Goal: Communication & Community: Share content

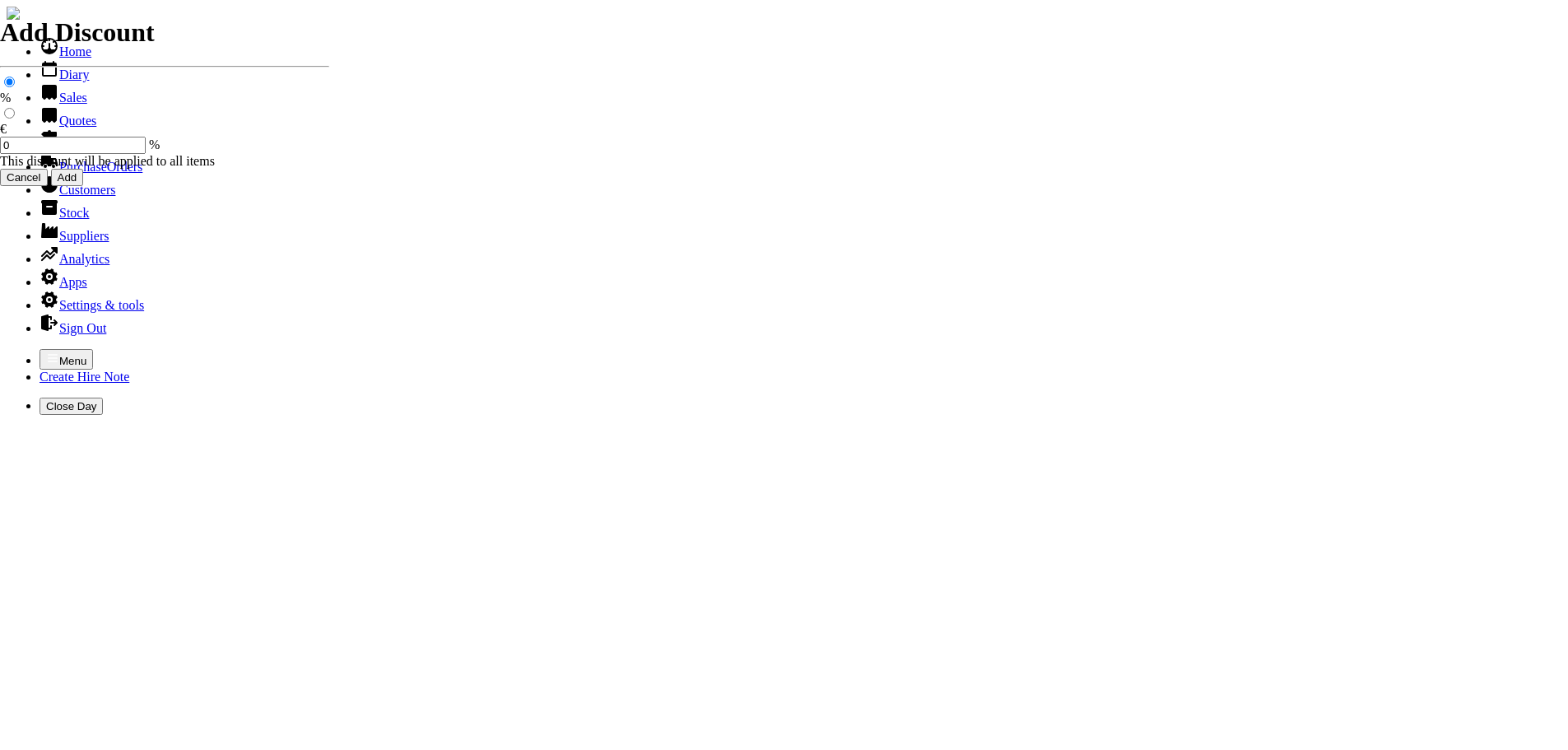
select select "HO"
click at [48, 354] on icon "button" at bounding box center [53, 357] width 10 height 8
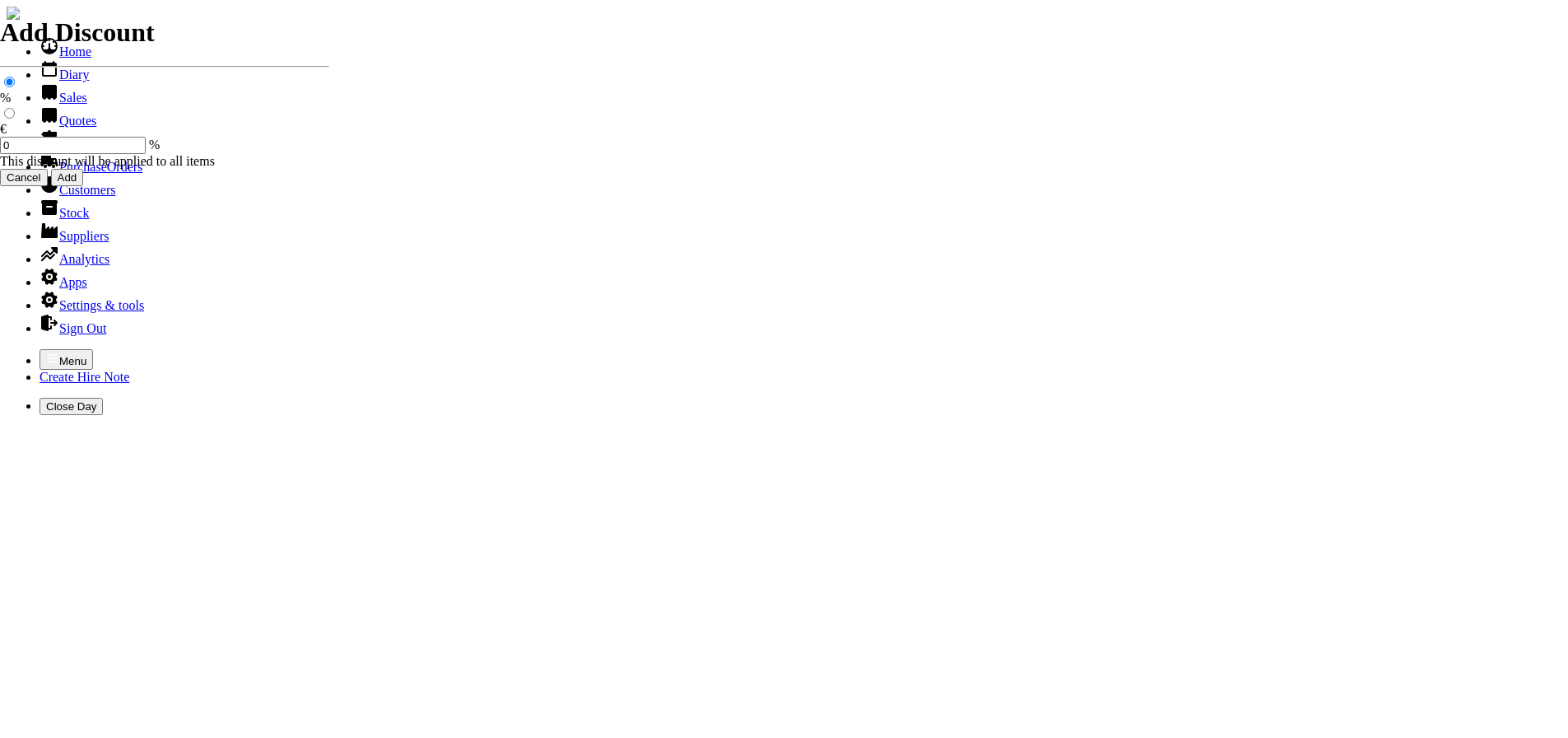
click at [49, 105] on link "Sales" at bounding box center [63, 98] width 48 height 14
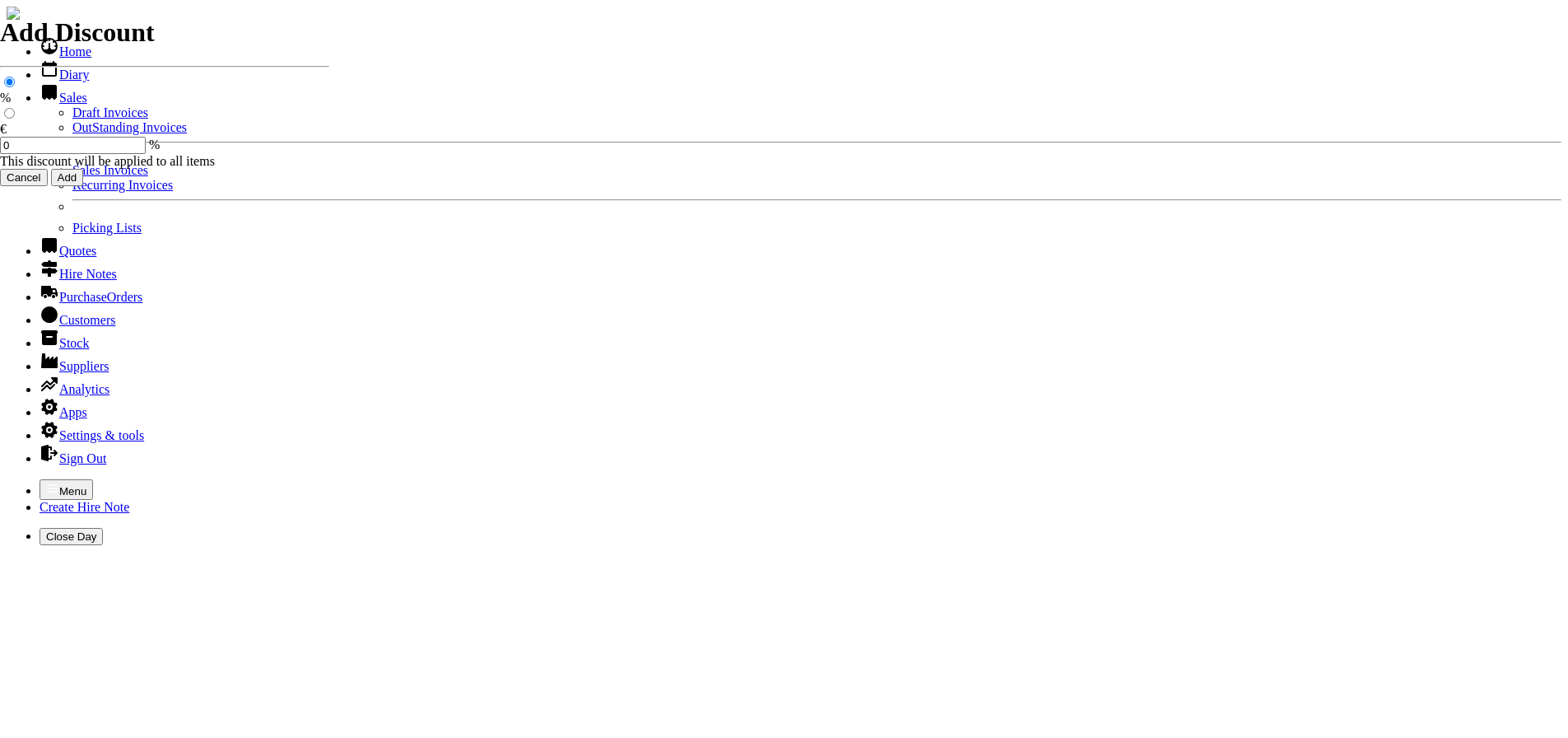
click at [73, 135] on link "OutStanding Invoices" at bounding box center [130, 127] width 115 height 14
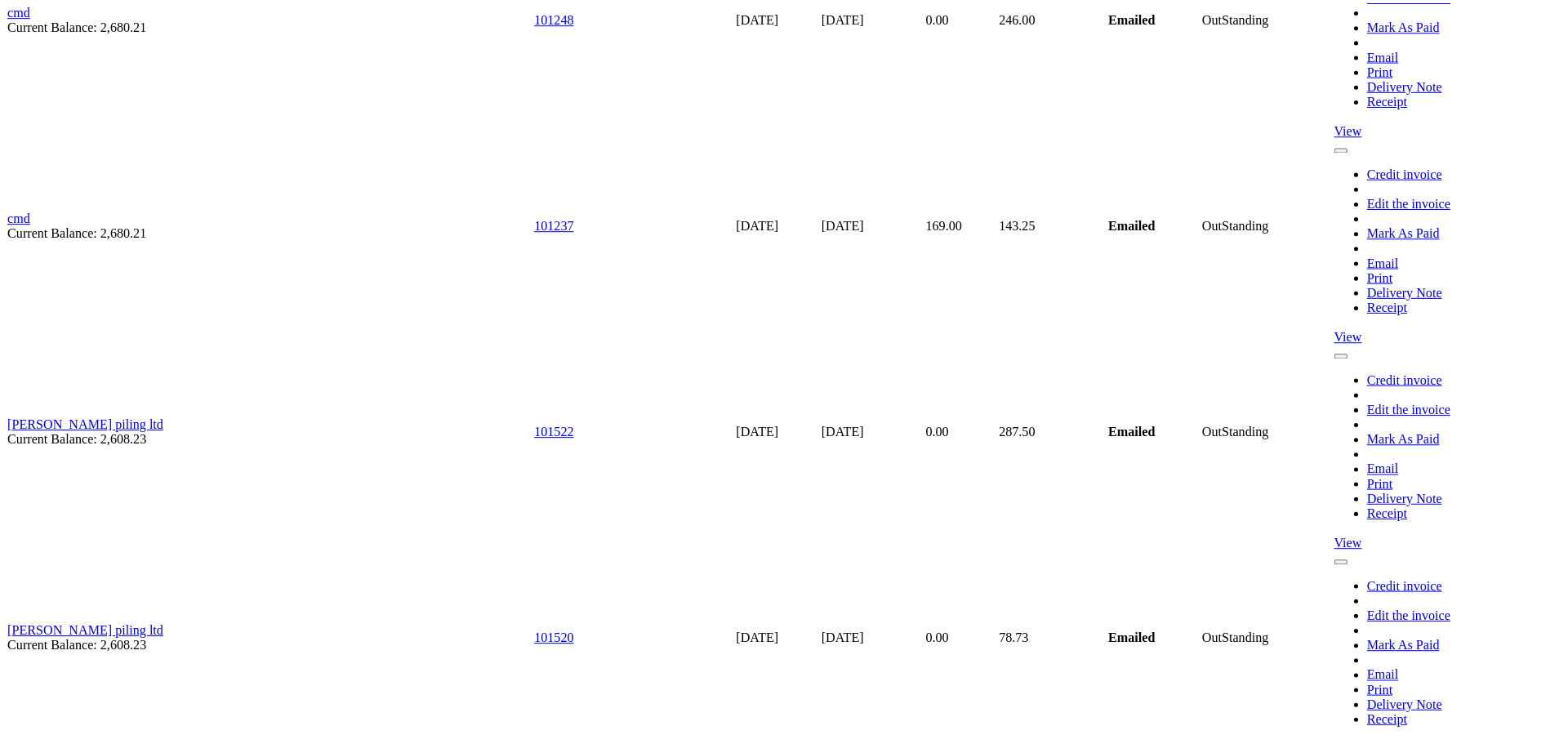
scroll to position [10048, 0]
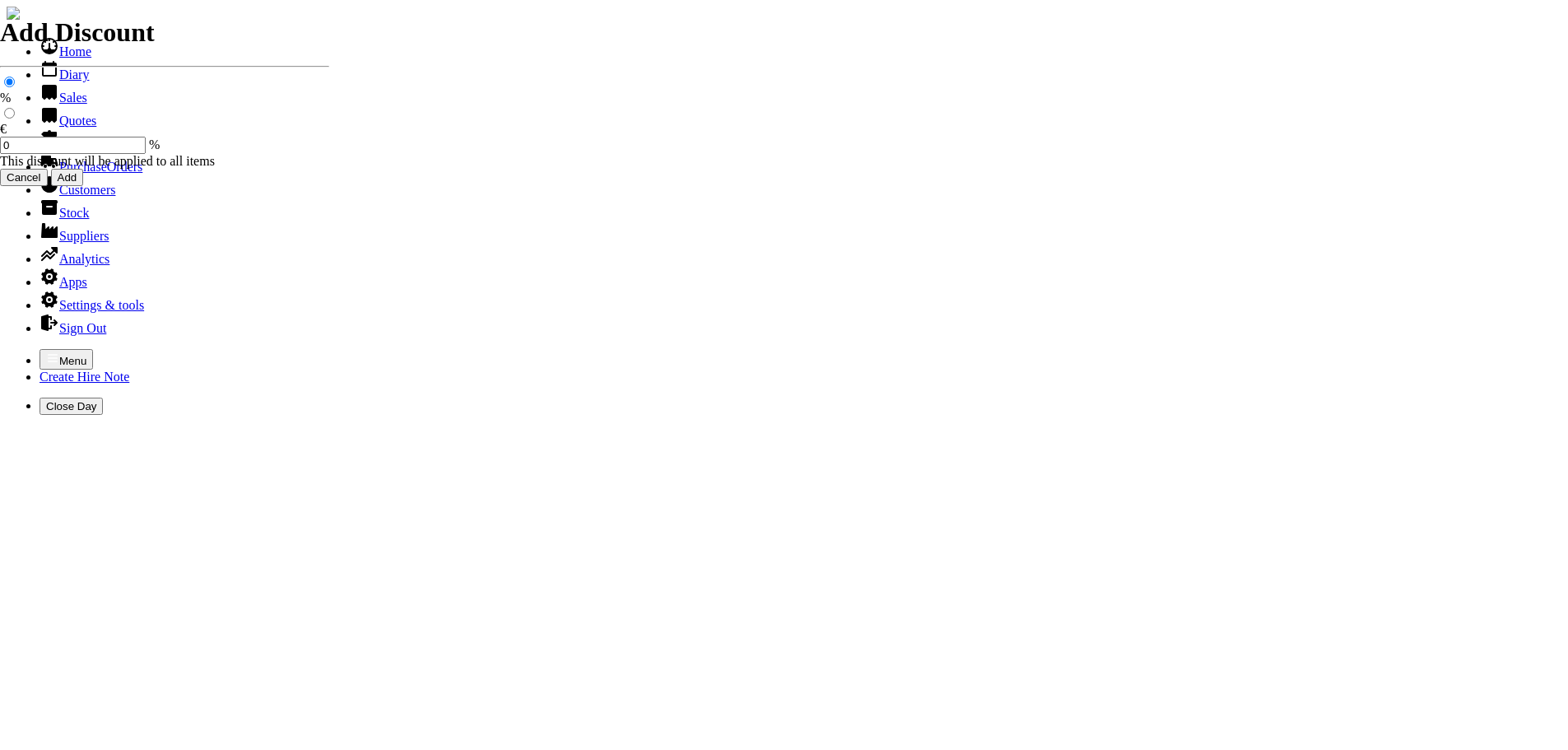
select select "HO"
click at [46, 351] on icon "button" at bounding box center [52, 357] width 13 height 13
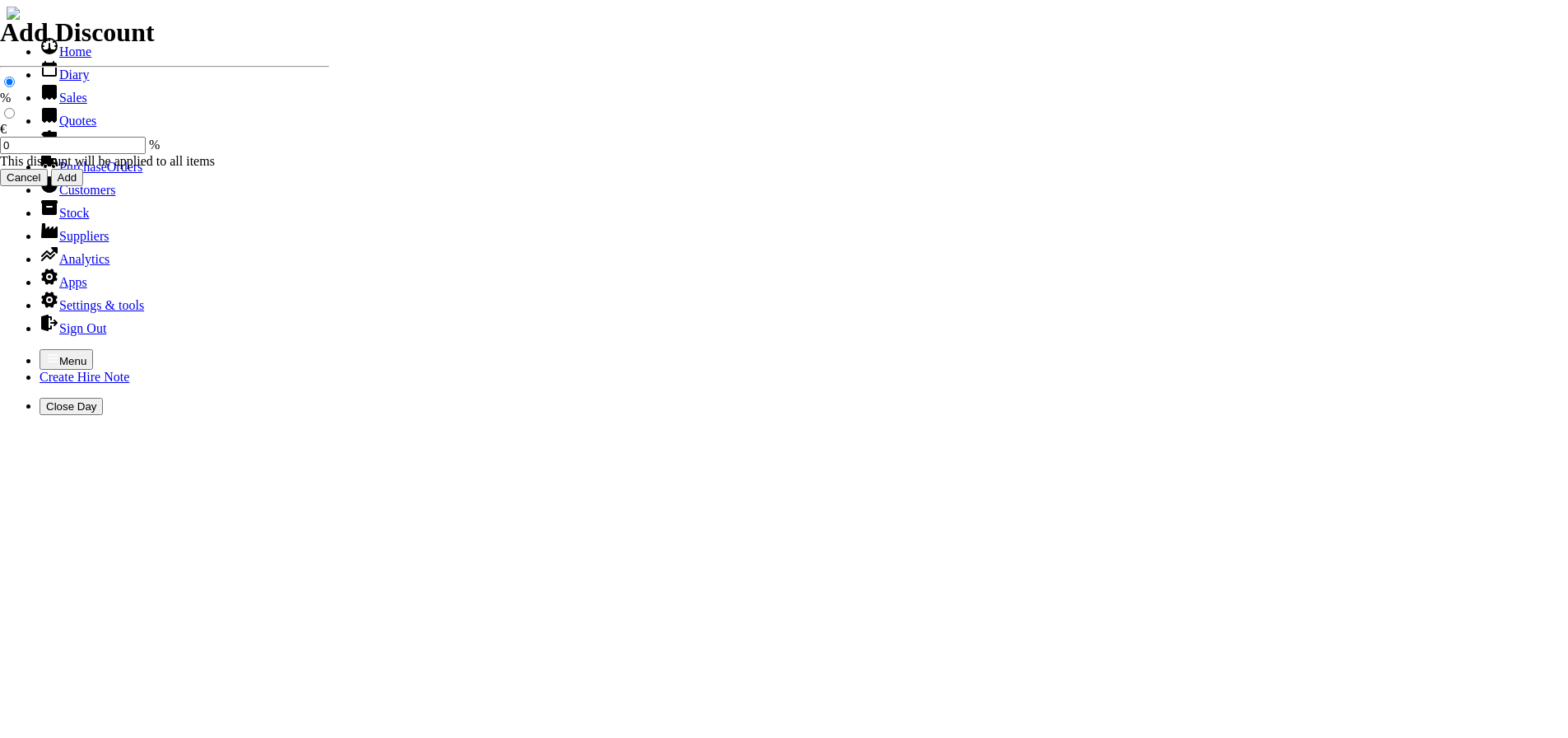
click at [74, 105] on link "Sales" at bounding box center [63, 98] width 48 height 14
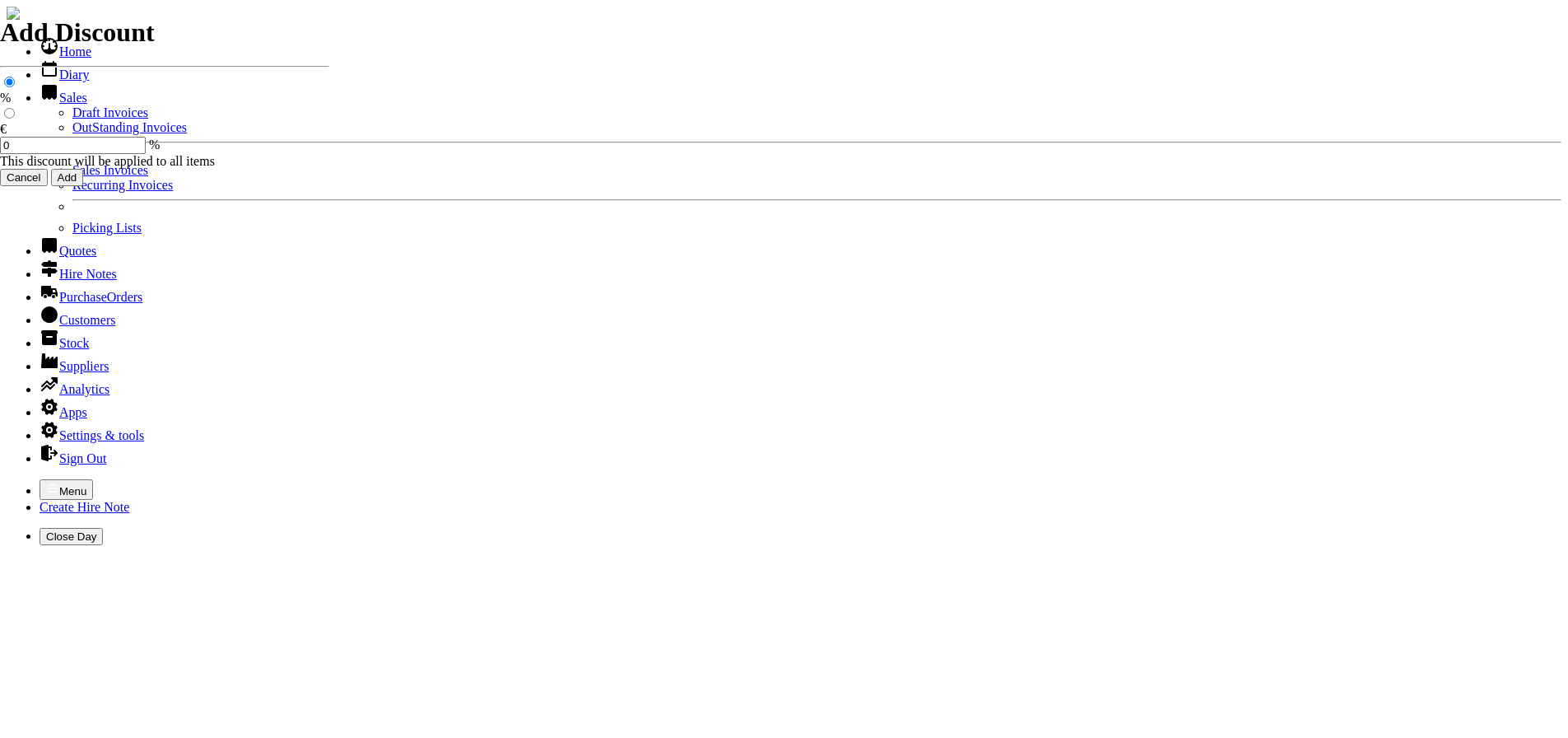
click at [77, 135] on link "OutStanding Invoices" at bounding box center [130, 127] width 115 height 14
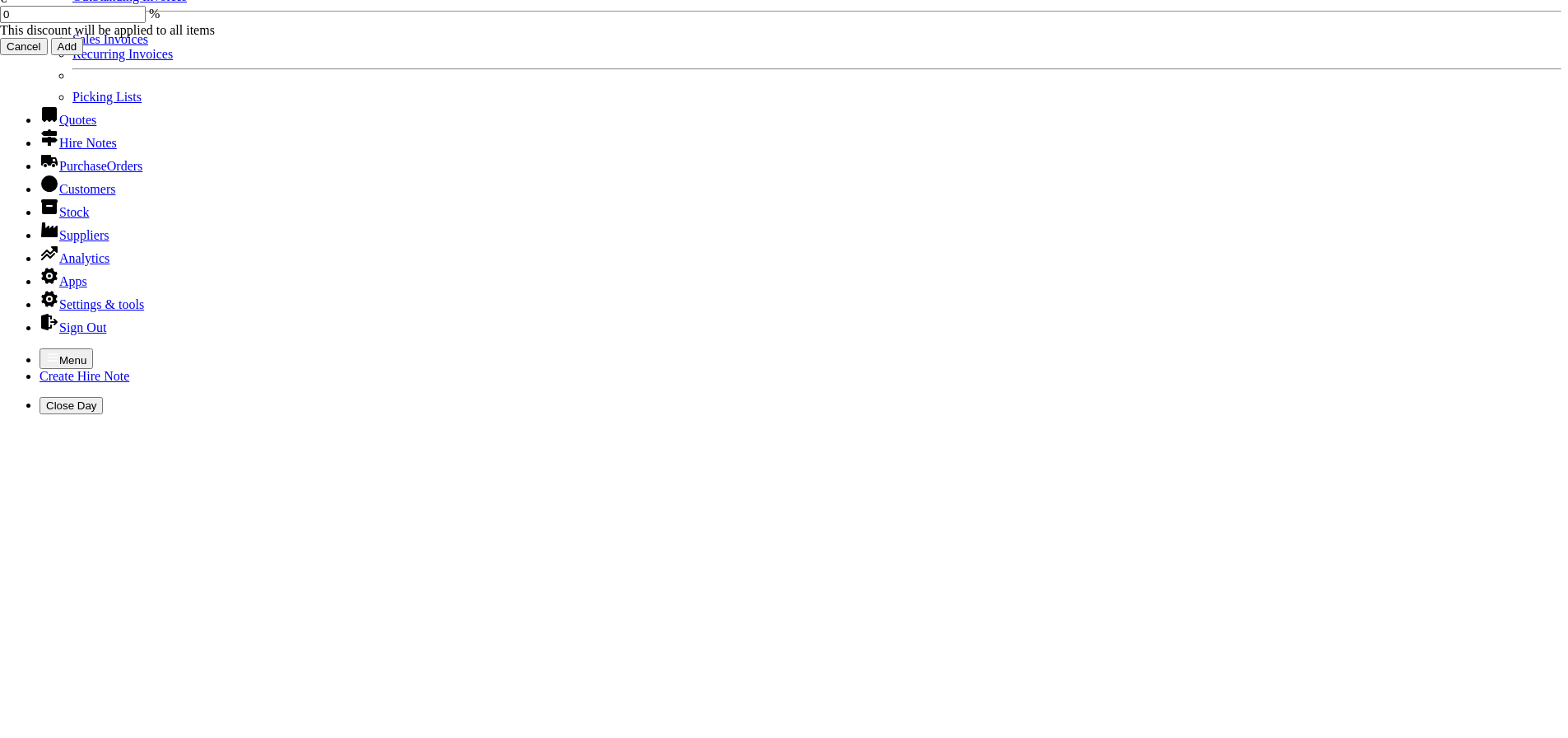
scroll to position [136, 0]
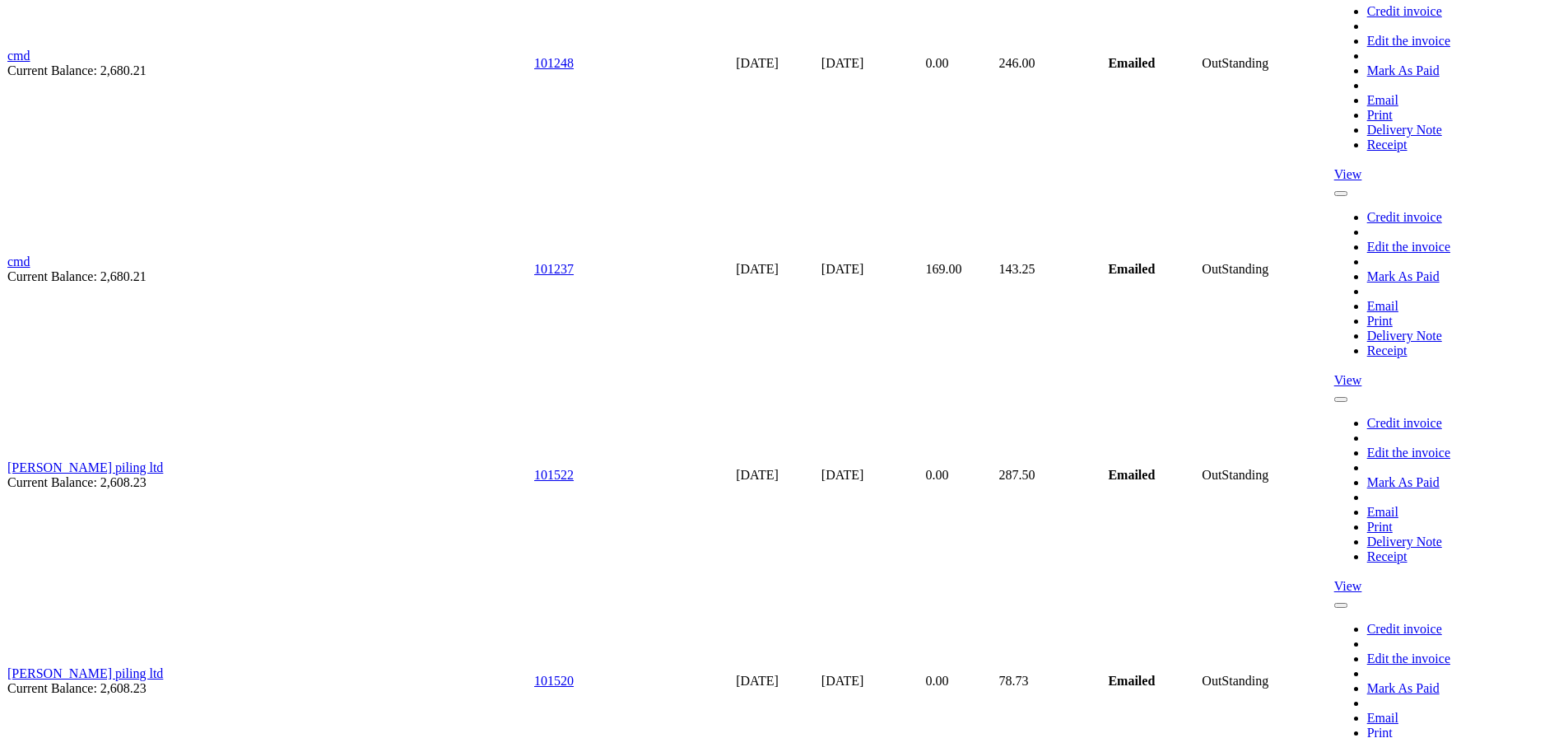
scroll to position [9945, 0]
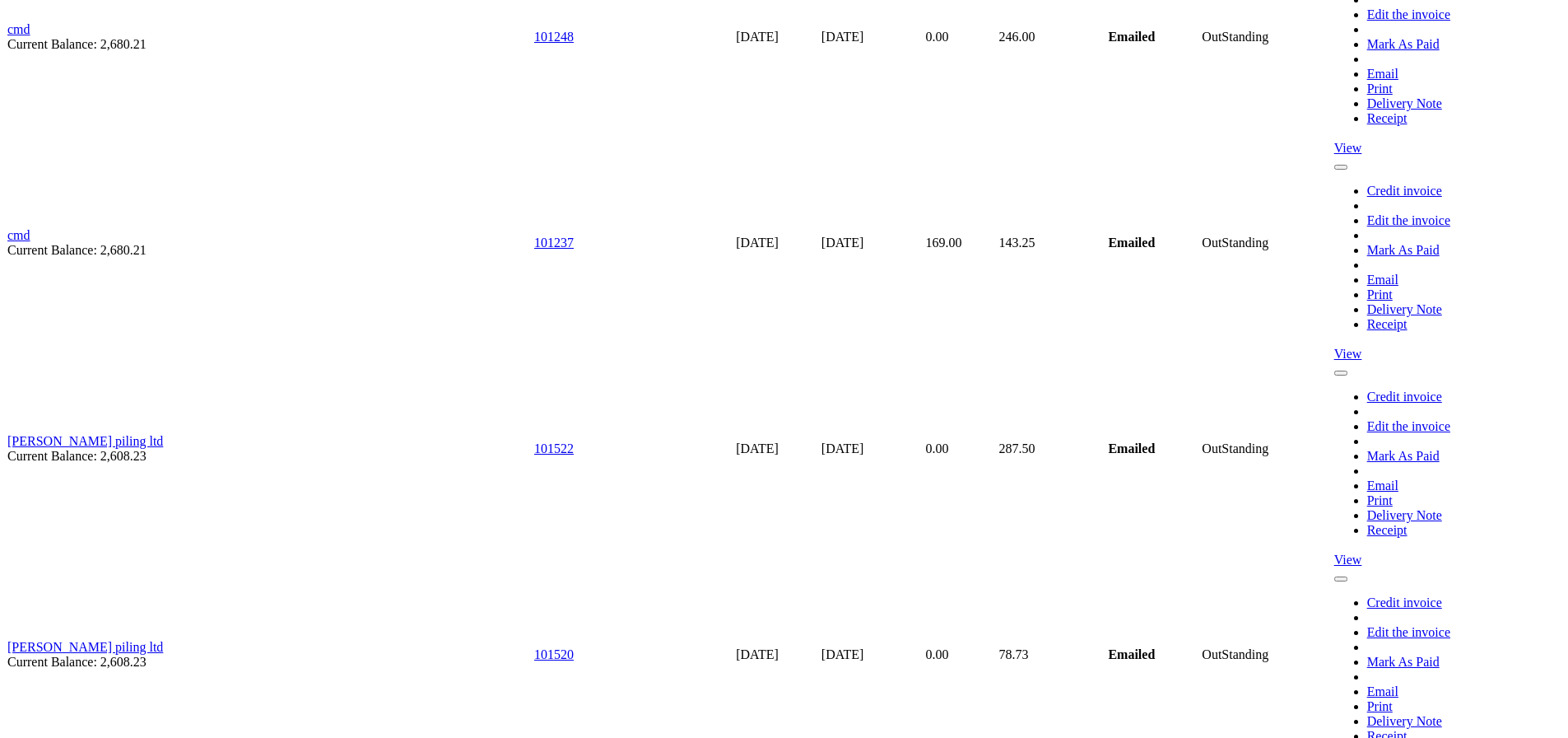
type input "stkevinscc@kwetb.ie"
type input "TRACEY ALLEN"
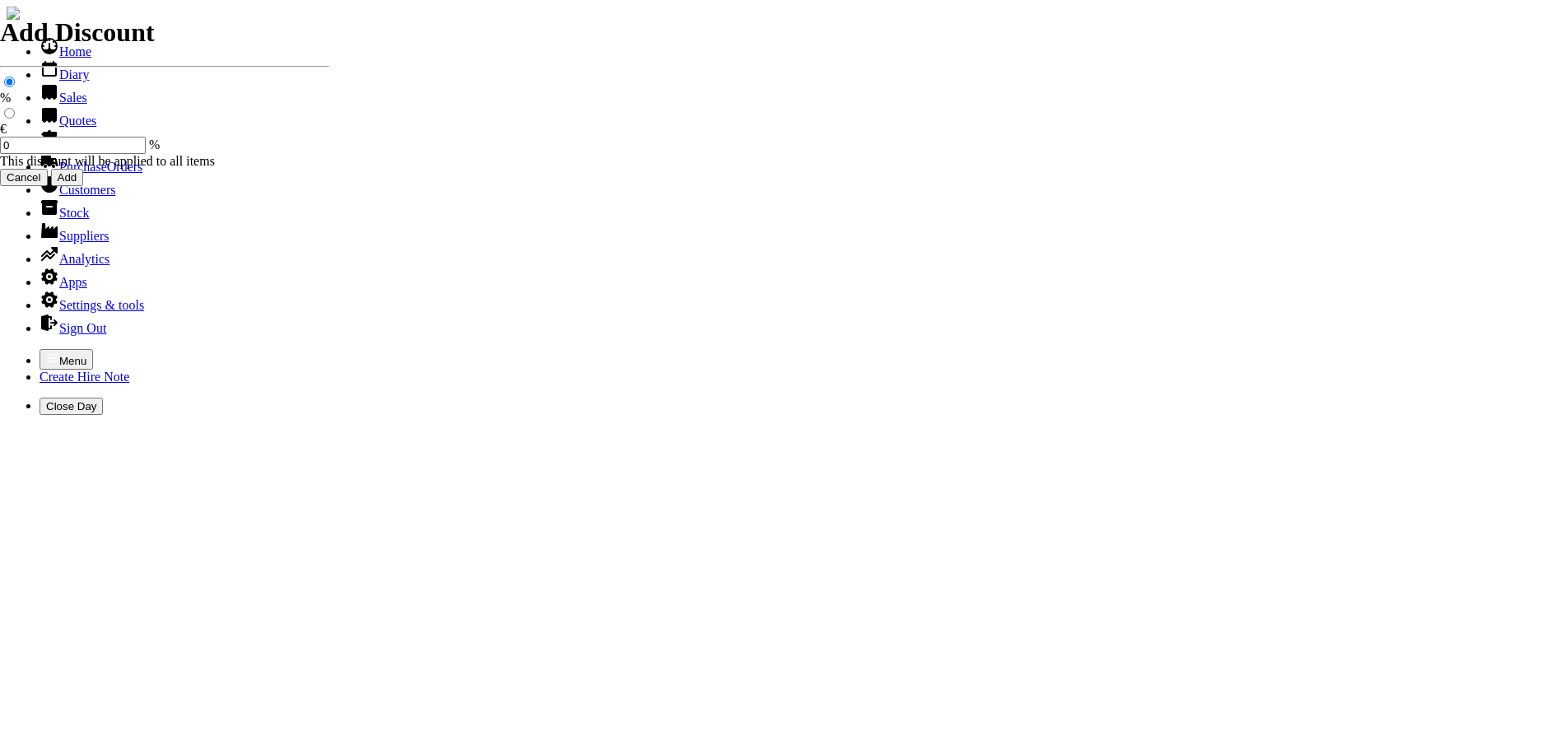
select select "HO"
click at [46, 351] on icon "button" at bounding box center [52, 357] width 13 height 13
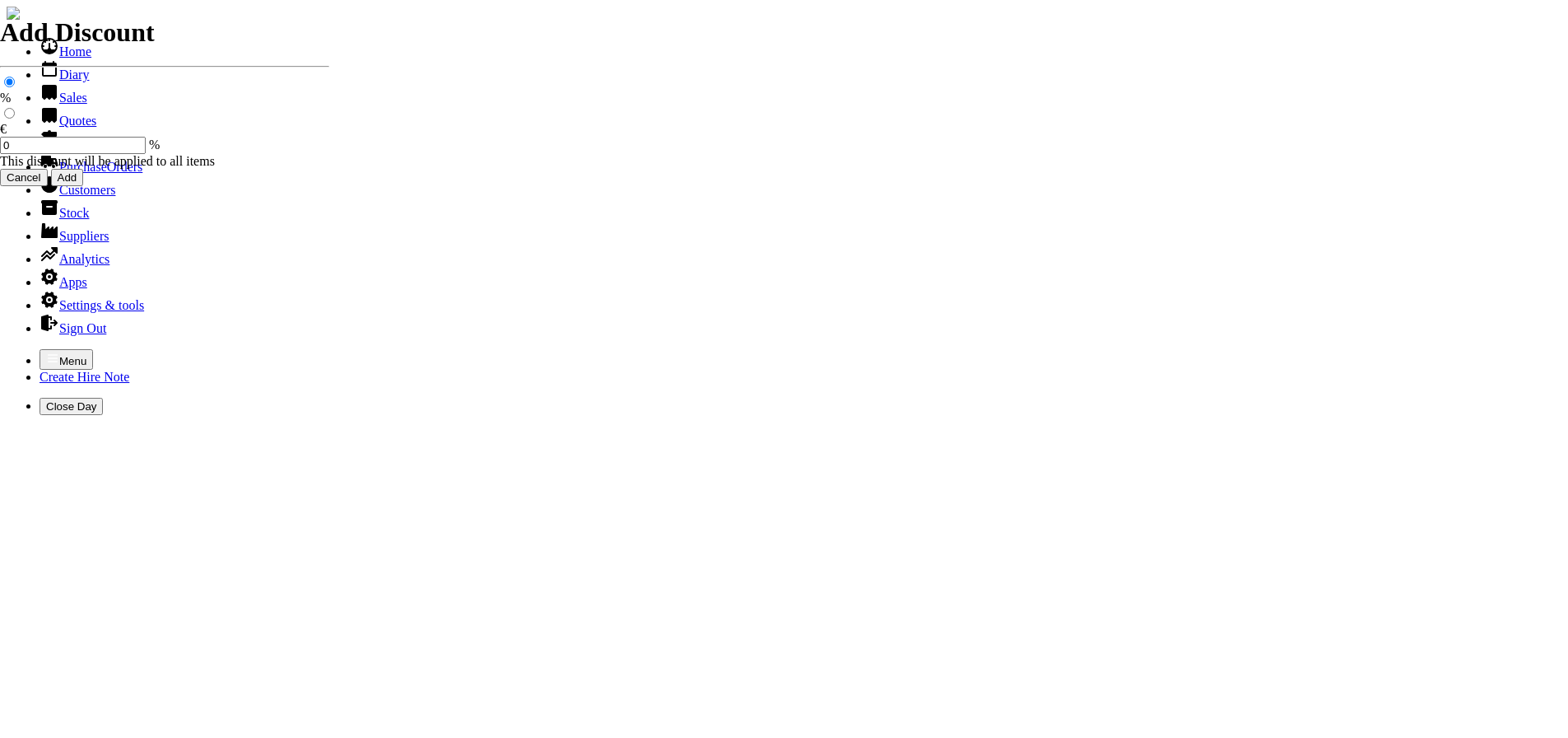
click at [71, 105] on link "Sales" at bounding box center [63, 98] width 48 height 14
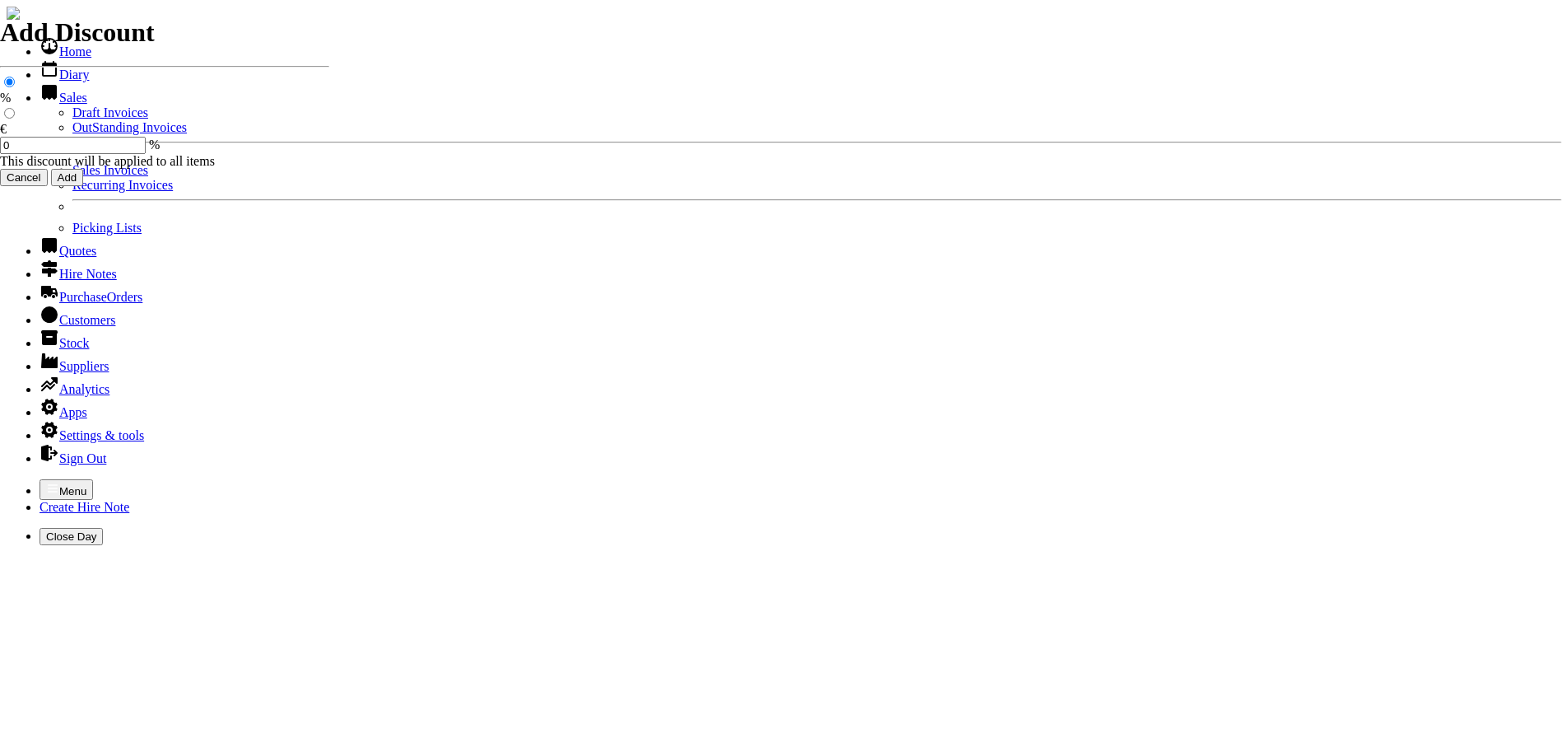
click at [84, 135] on link "OutStanding Invoices" at bounding box center [130, 127] width 115 height 14
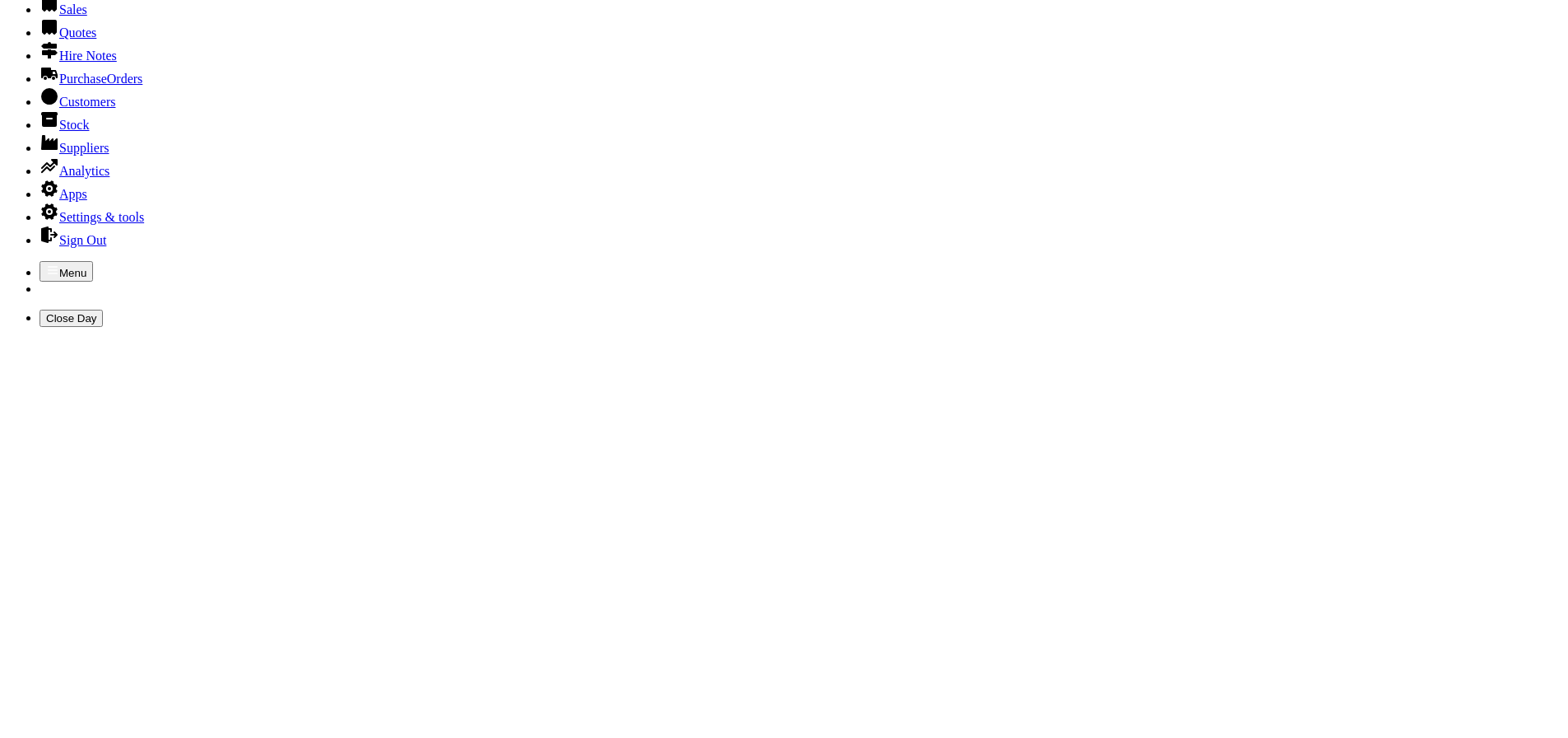
scroll to position [82, 0]
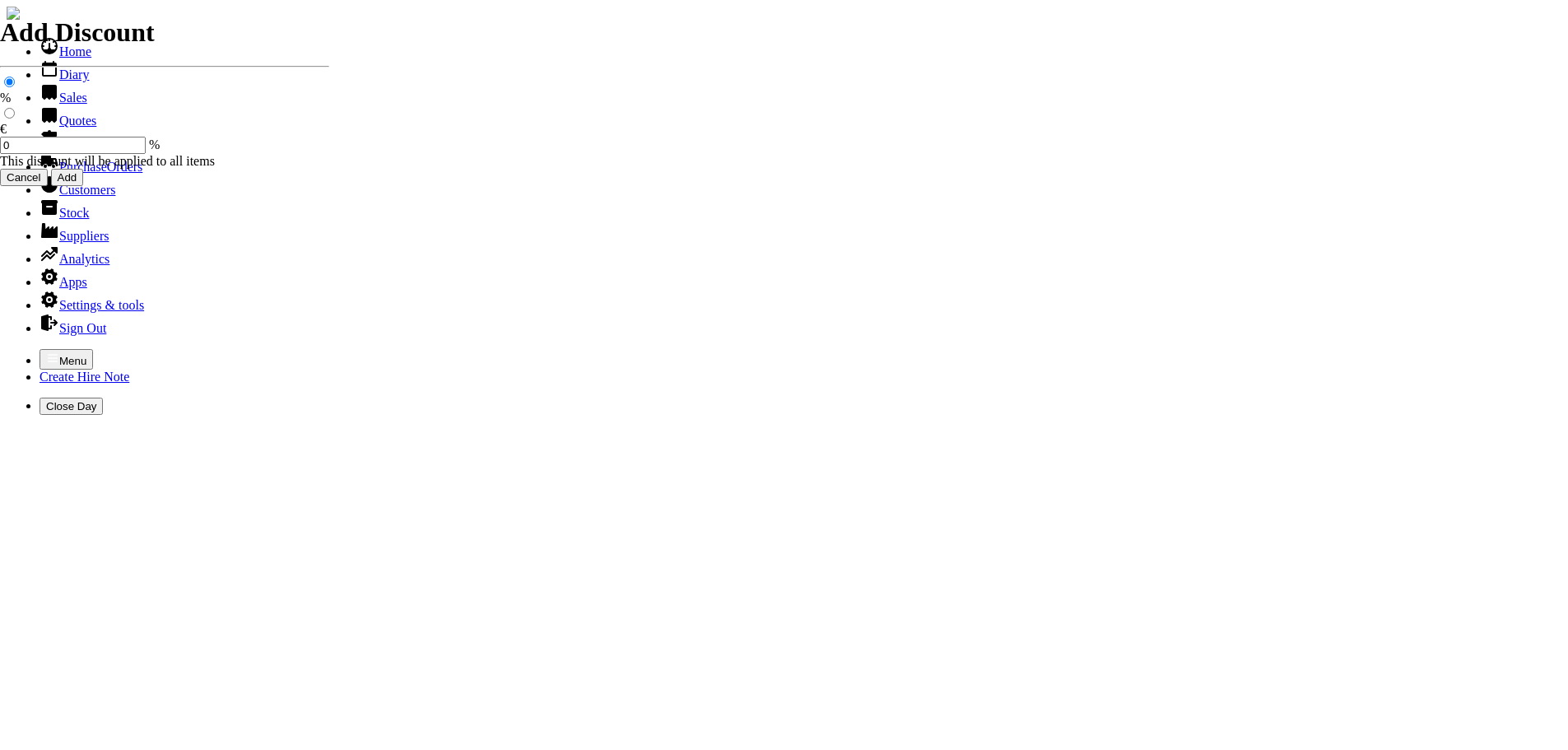
select select "HO"
click at [46, 351] on icon "button" at bounding box center [52, 357] width 13 height 13
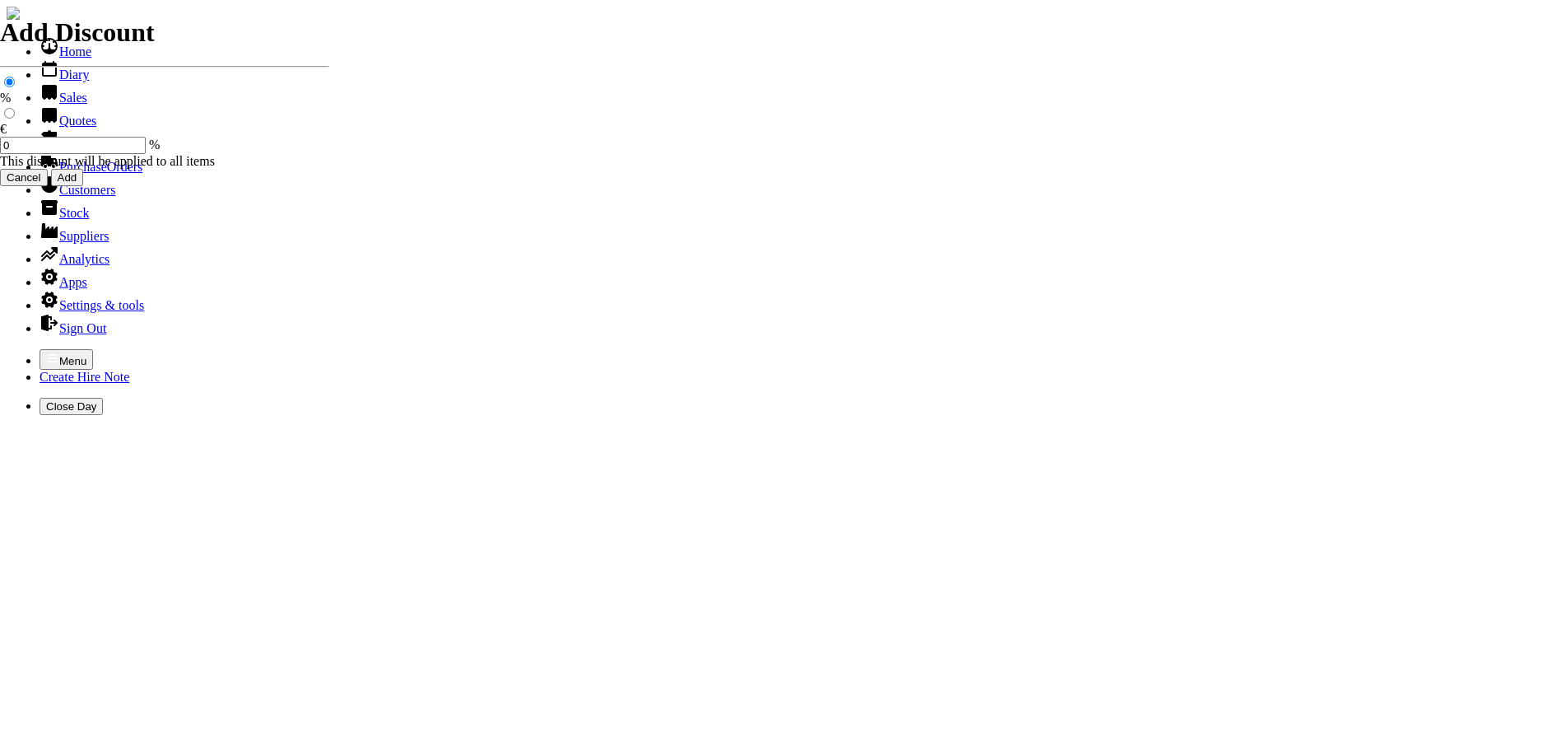
click at [60, 105] on link "Sales" at bounding box center [63, 98] width 48 height 14
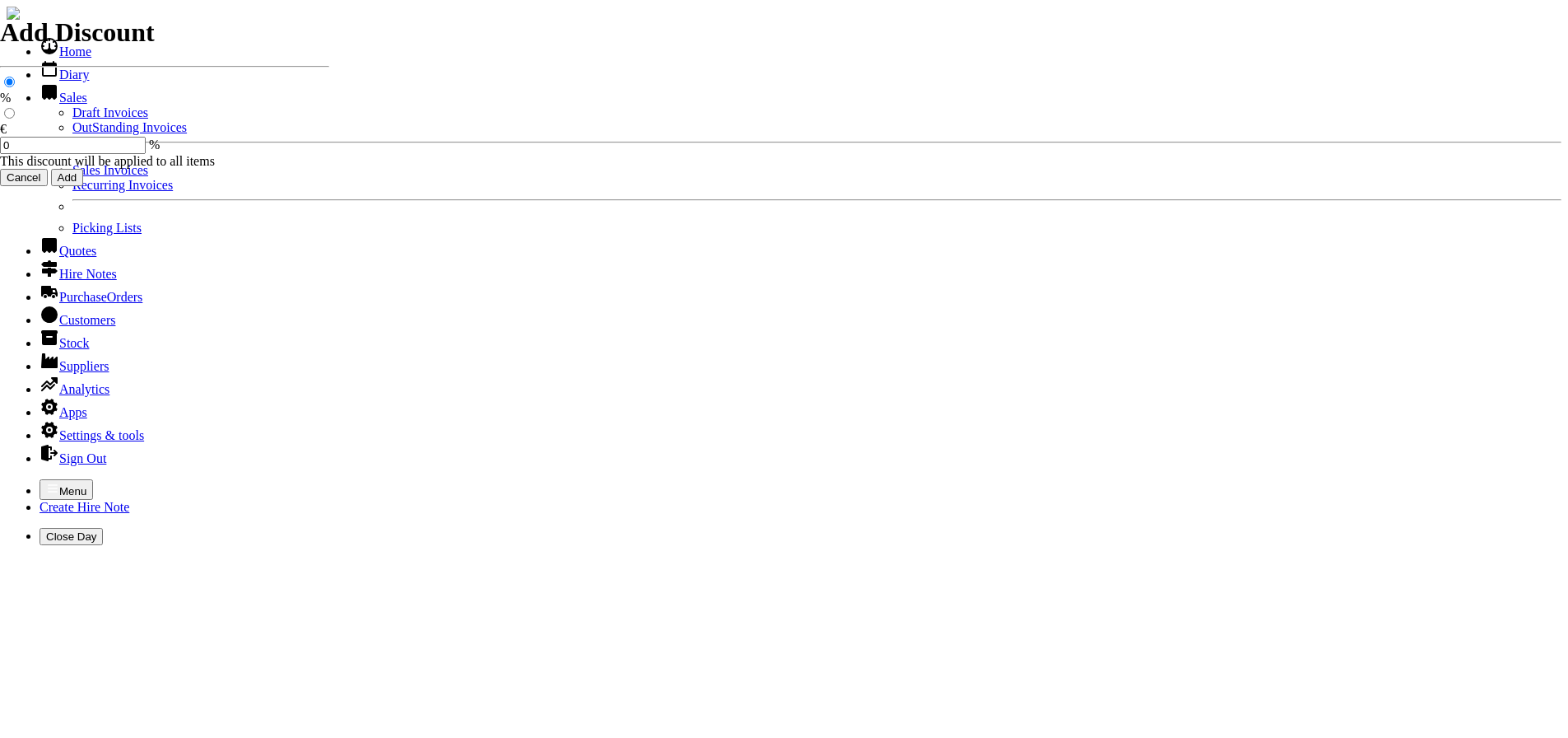
click at [73, 135] on link "OutStanding Invoices" at bounding box center [130, 127] width 115 height 14
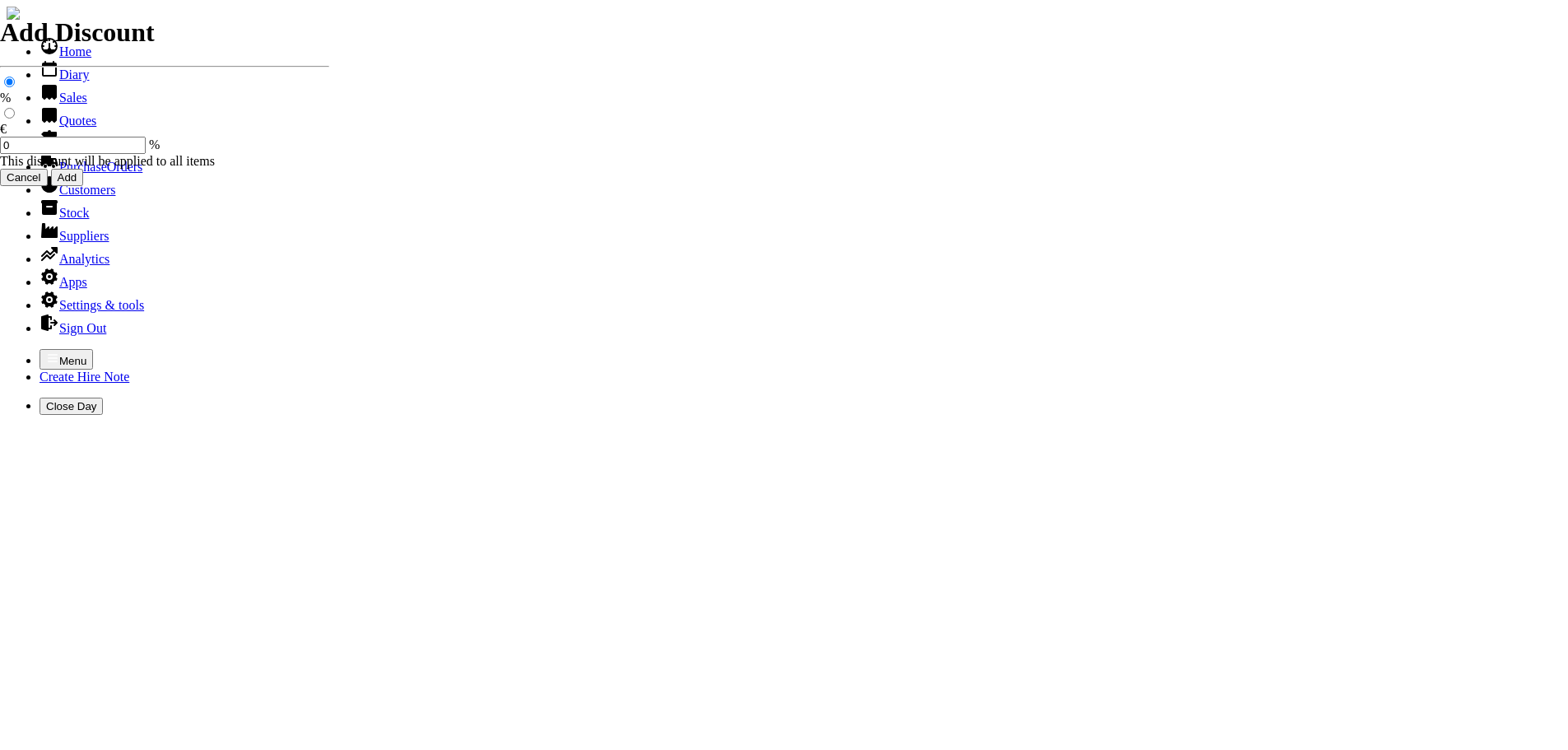
select select "HO"
click at [46, 351] on icon "button" at bounding box center [52, 357] width 13 height 13
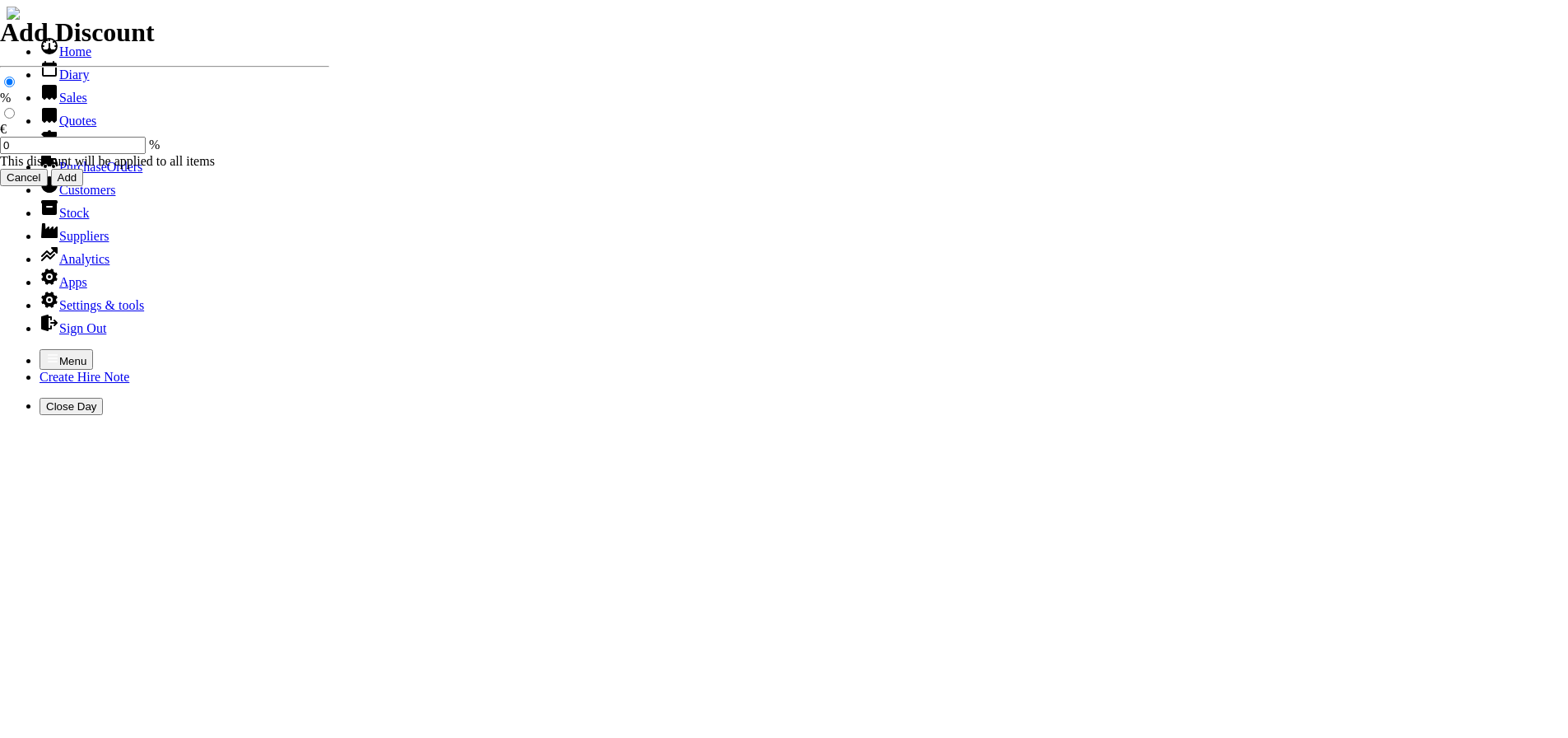
click at [57, 105] on link "Sales" at bounding box center [63, 98] width 48 height 14
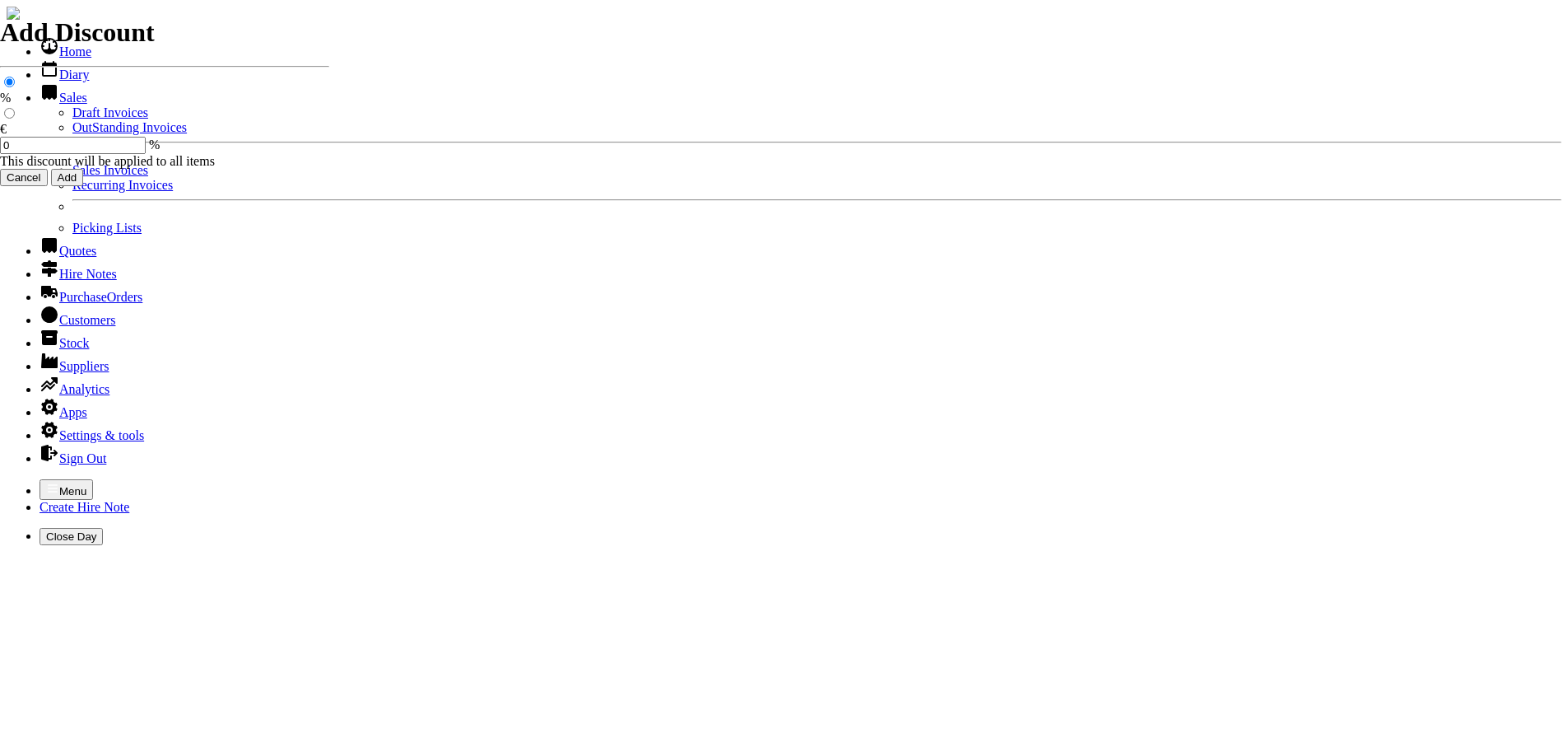
click at [73, 135] on link "OutStanding Invoices" at bounding box center [130, 127] width 115 height 14
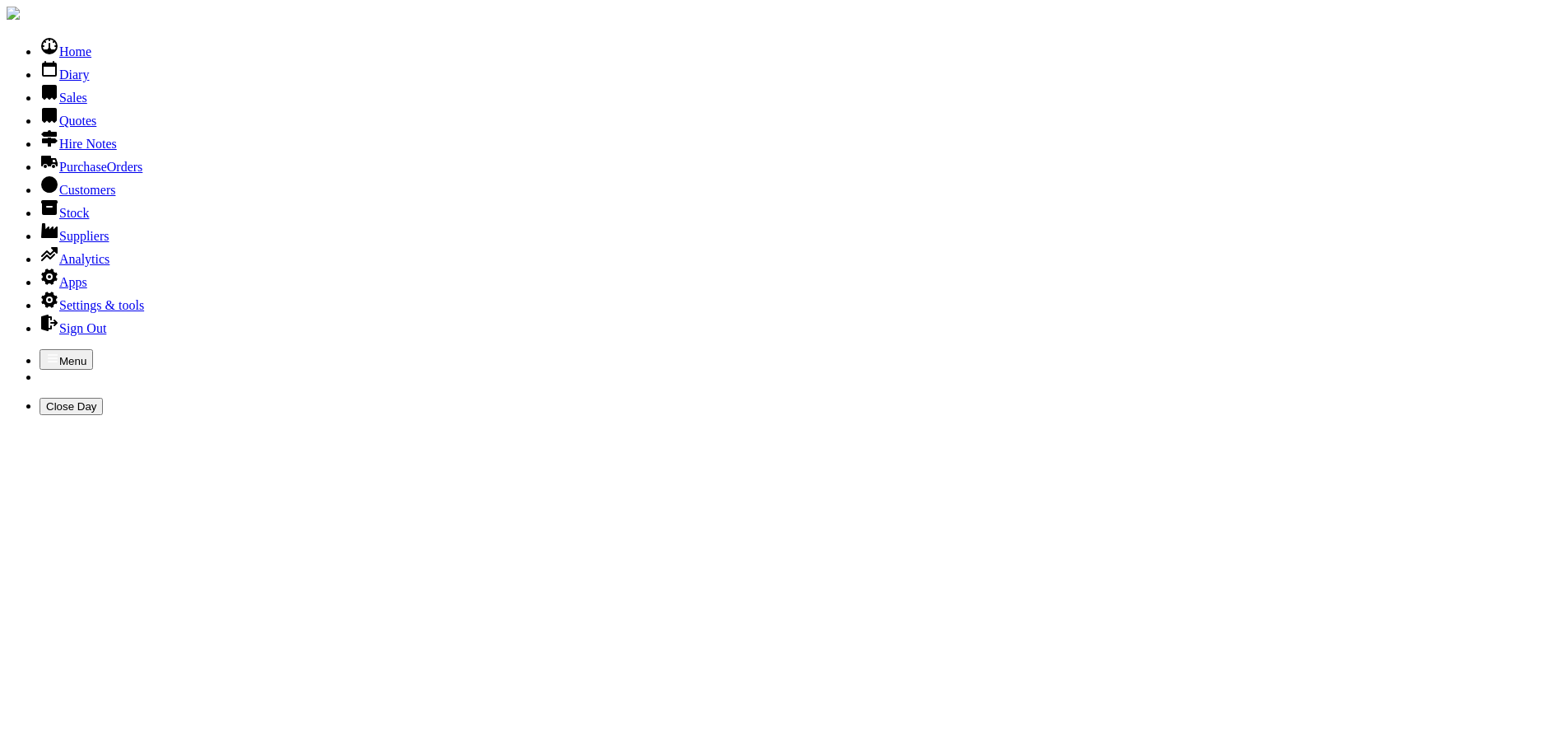
click at [51, 197] on link "Customers" at bounding box center [77, 189] width 75 height 14
type input "ard"
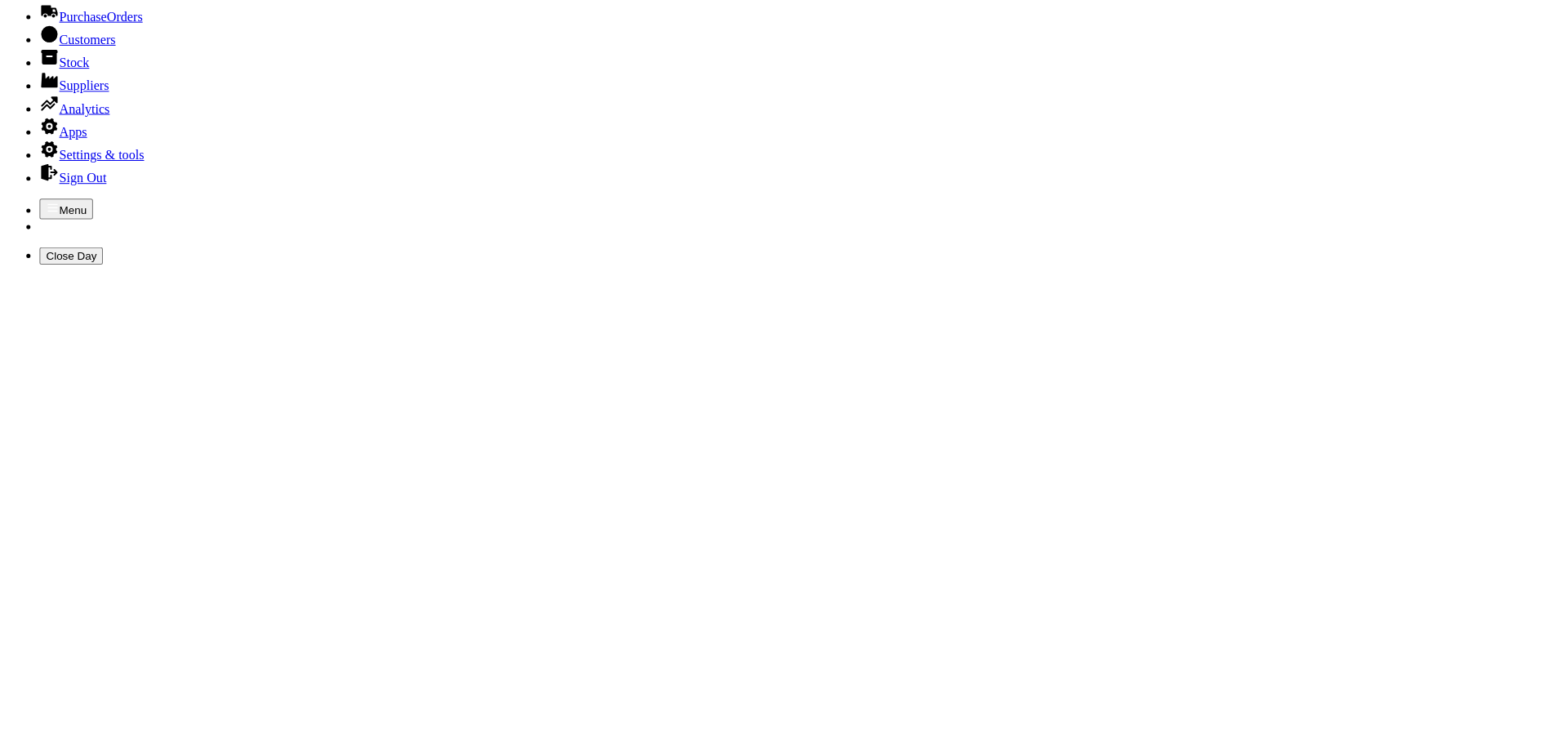
scroll to position [163, 0]
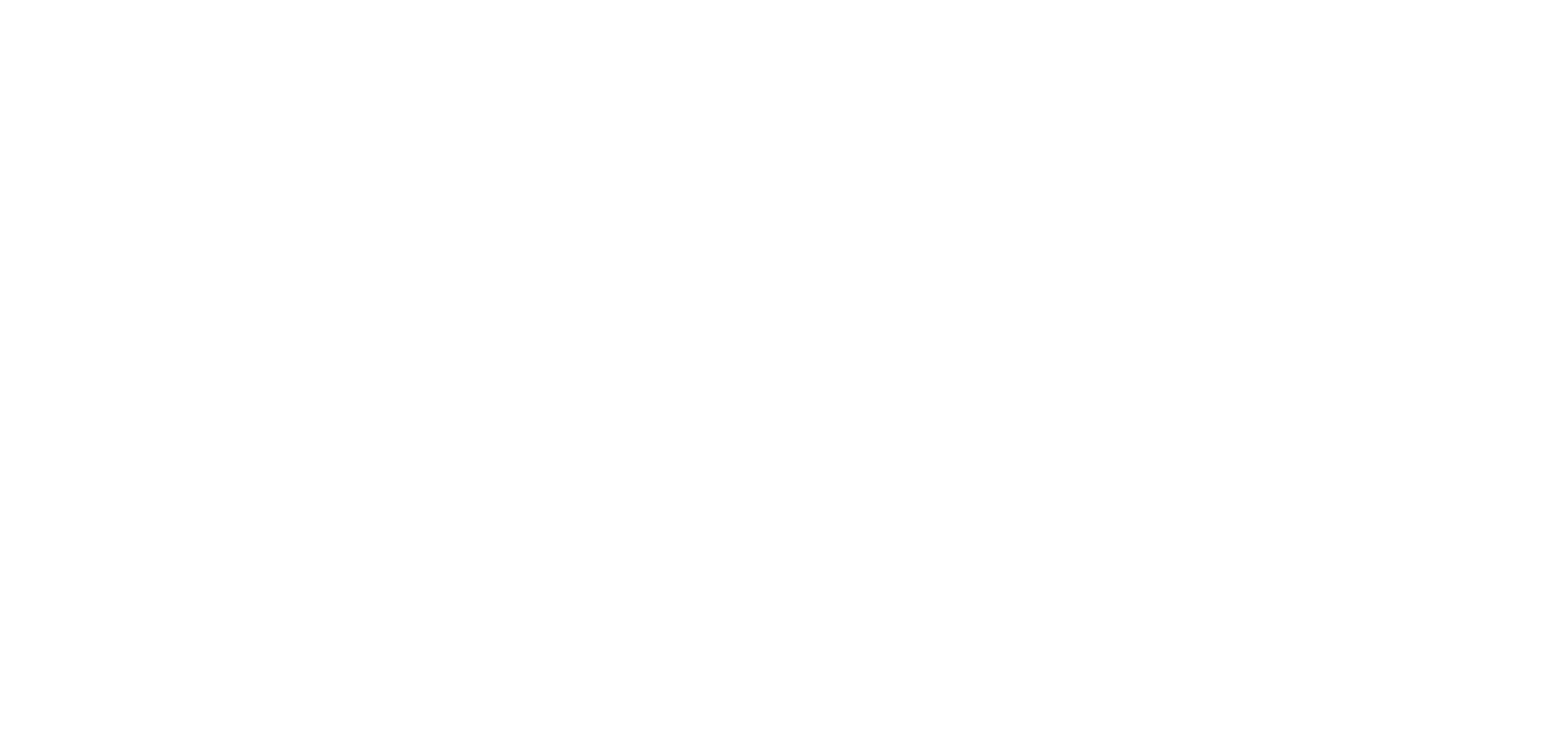
scroll to position [1071, 0]
